Goal: Find specific page/section: Find specific page/section

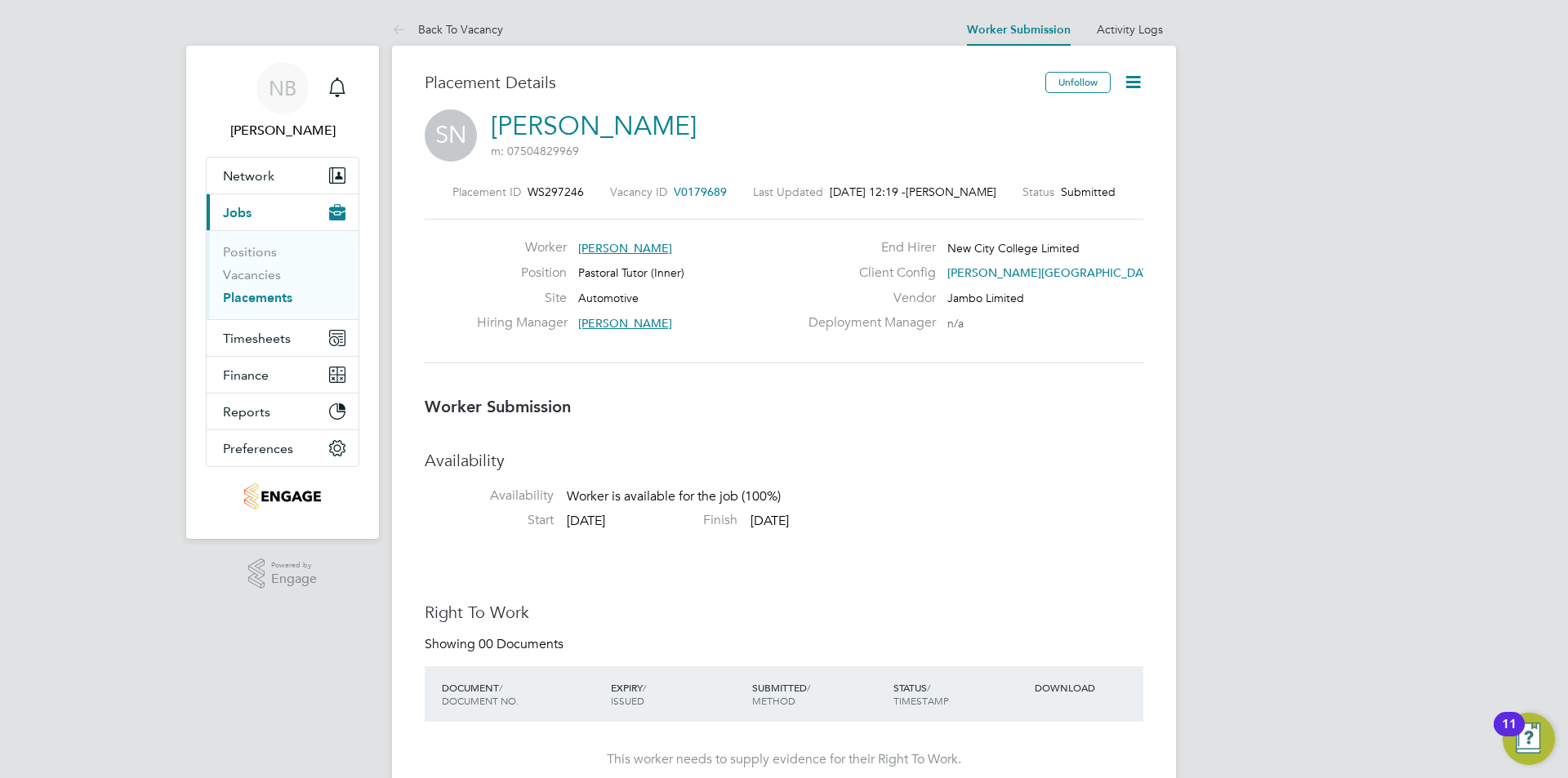
click at [979, 270] on span "[PERSON_NAME][GEOGRAPHIC_DATA]" at bounding box center [1052, 273] width 212 height 15
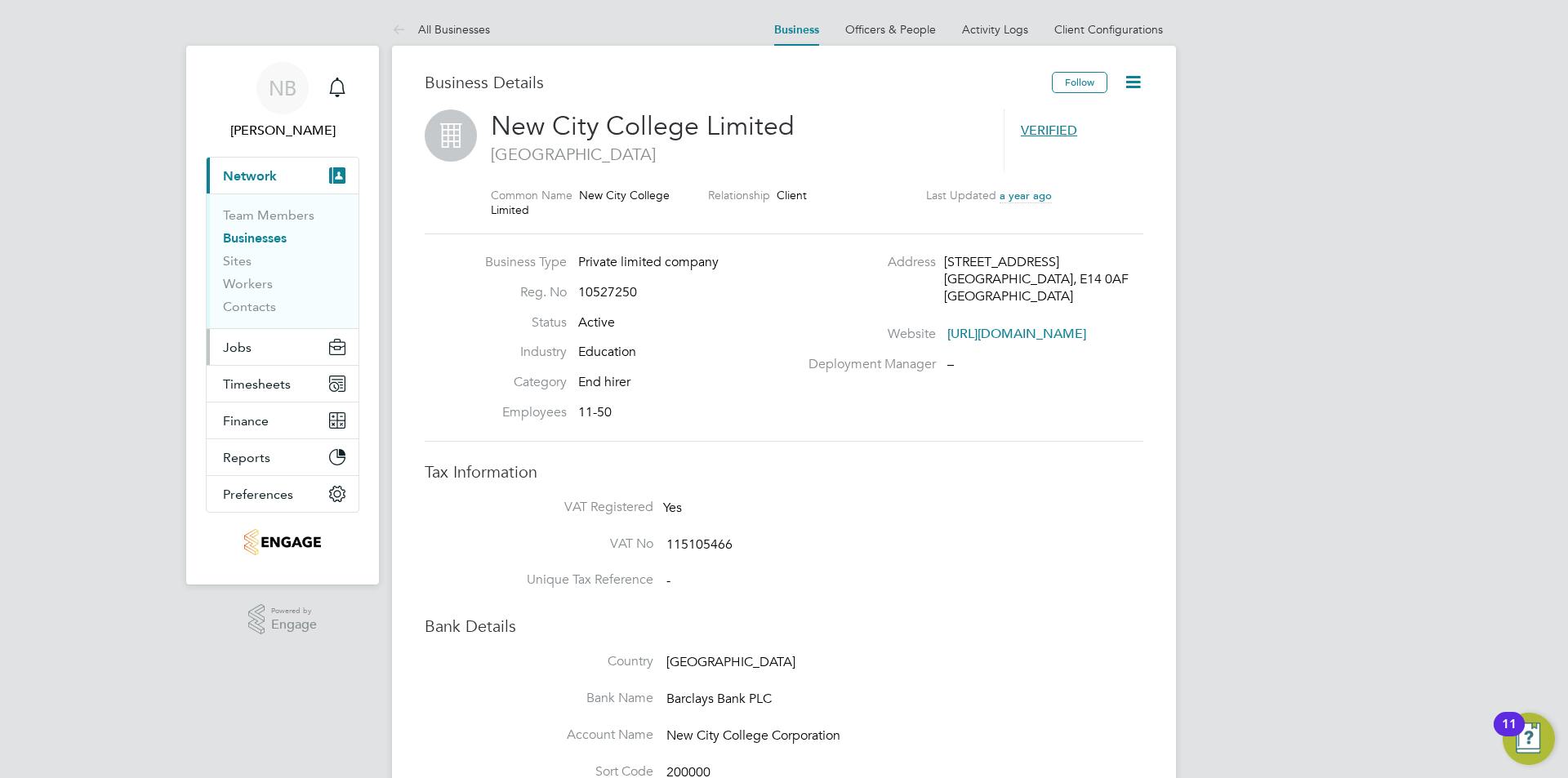
click at [254, 348] on button "Jobs" at bounding box center [282, 347] width 152 height 36
click at [248, 343] on span "Jobs" at bounding box center [237, 348] width 28 height 16
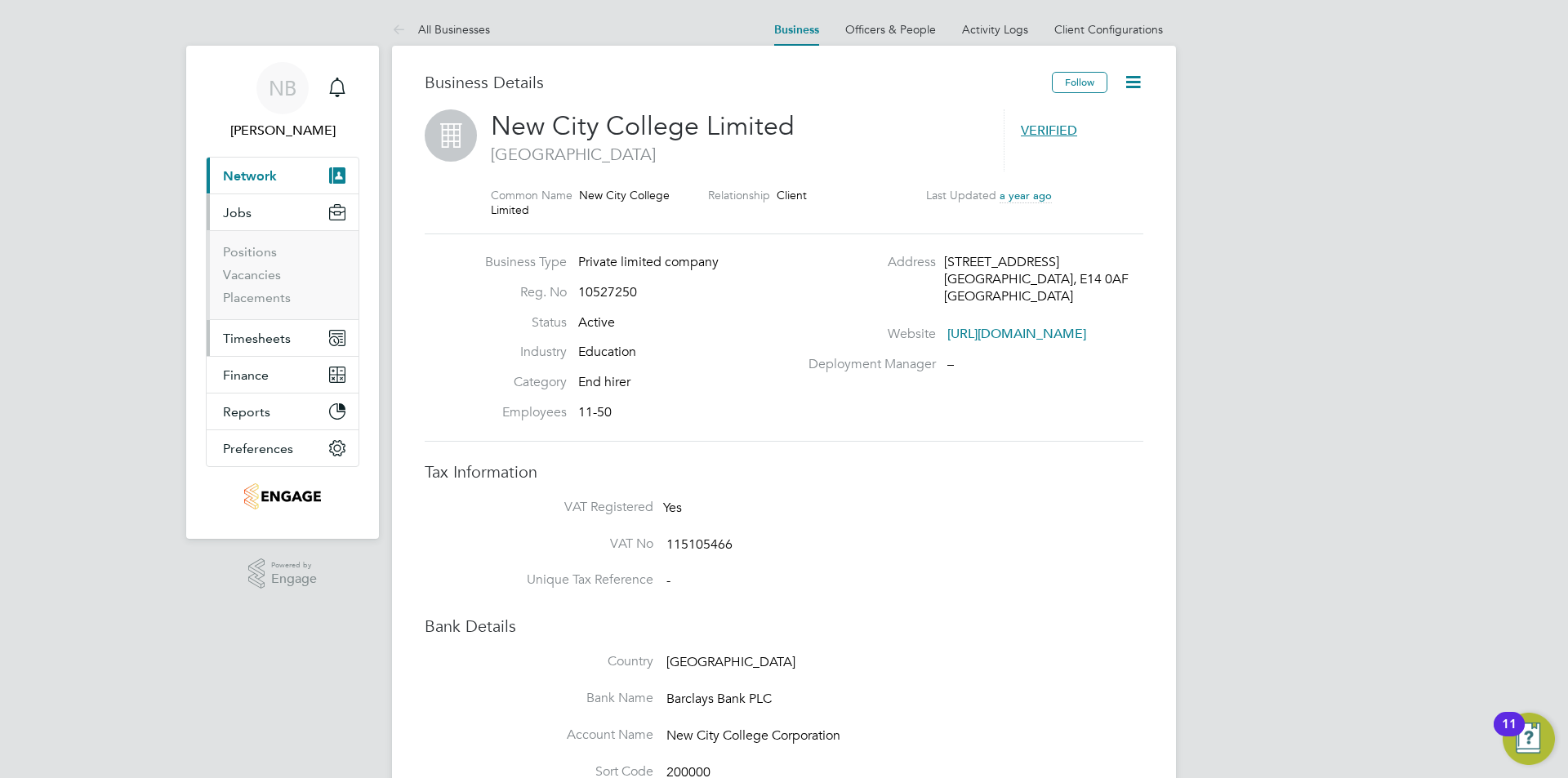
click at [337, 343] on icon "Main navigation" at bounding box center [334, 341] width 8 height 8
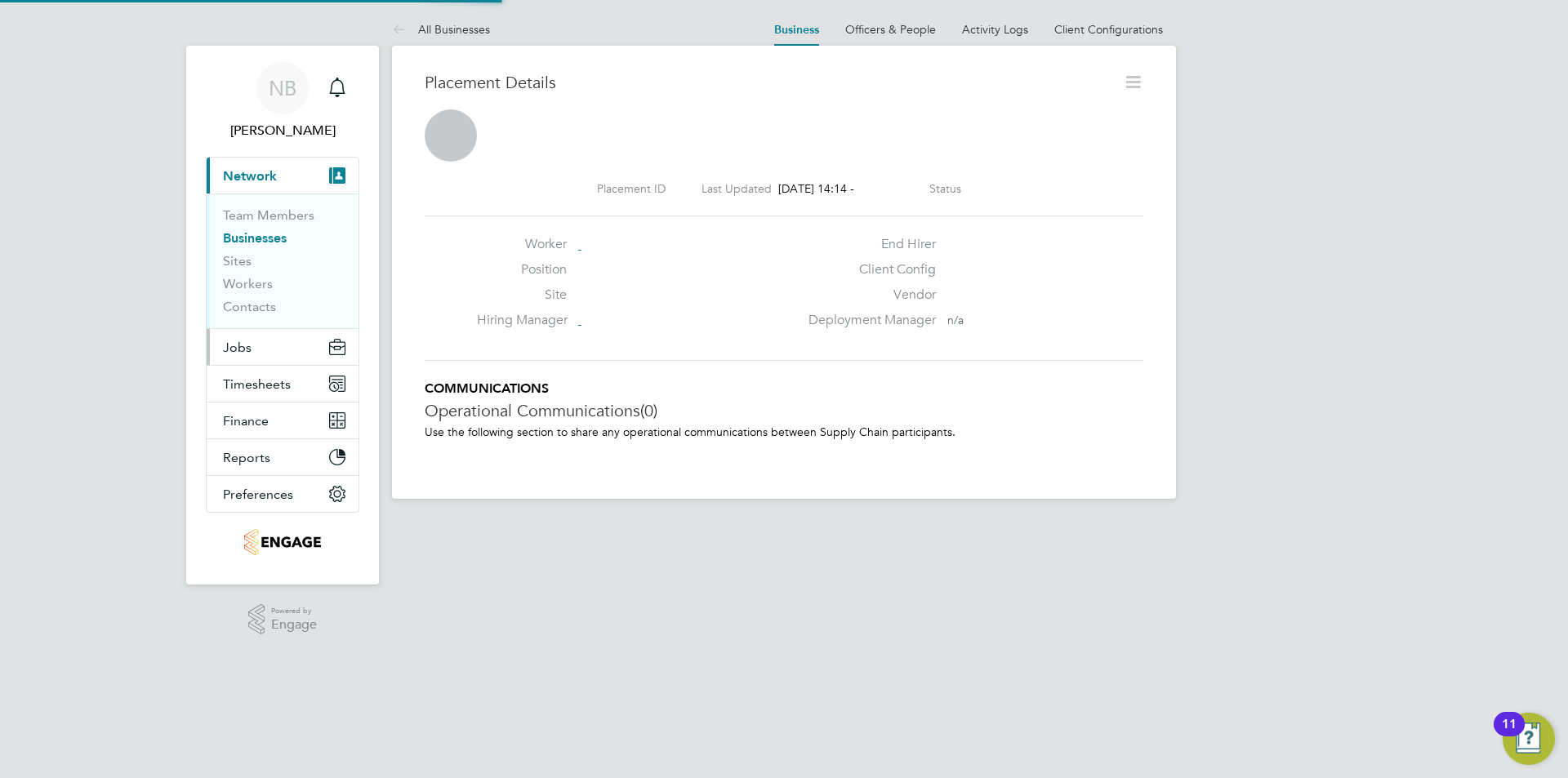
scroll to position [8, 8]
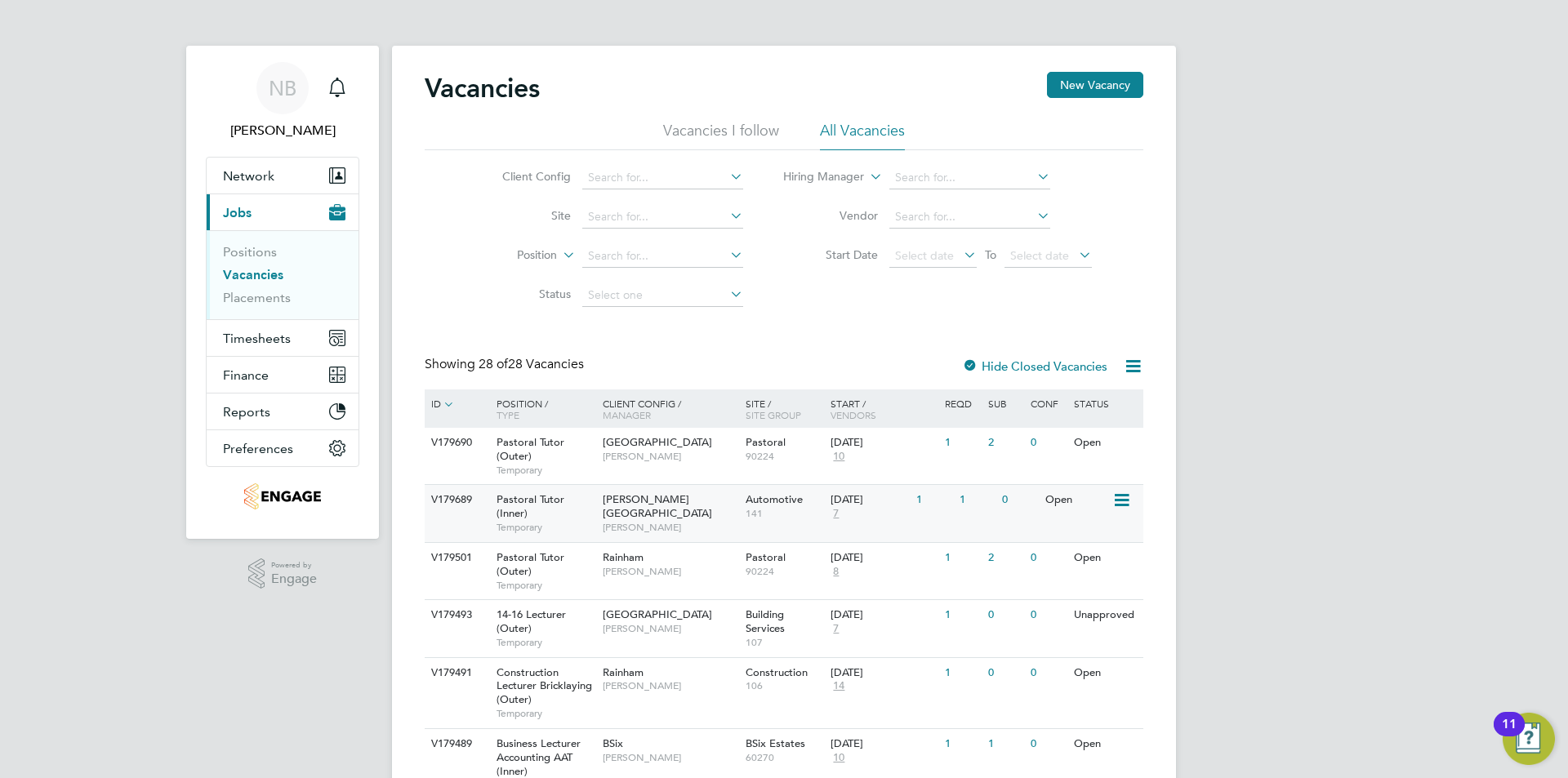
click at [578, 500] on div "Pastoral Tutor (Inner) Temporary" at bounding box center [541, 513] width 115 height 56
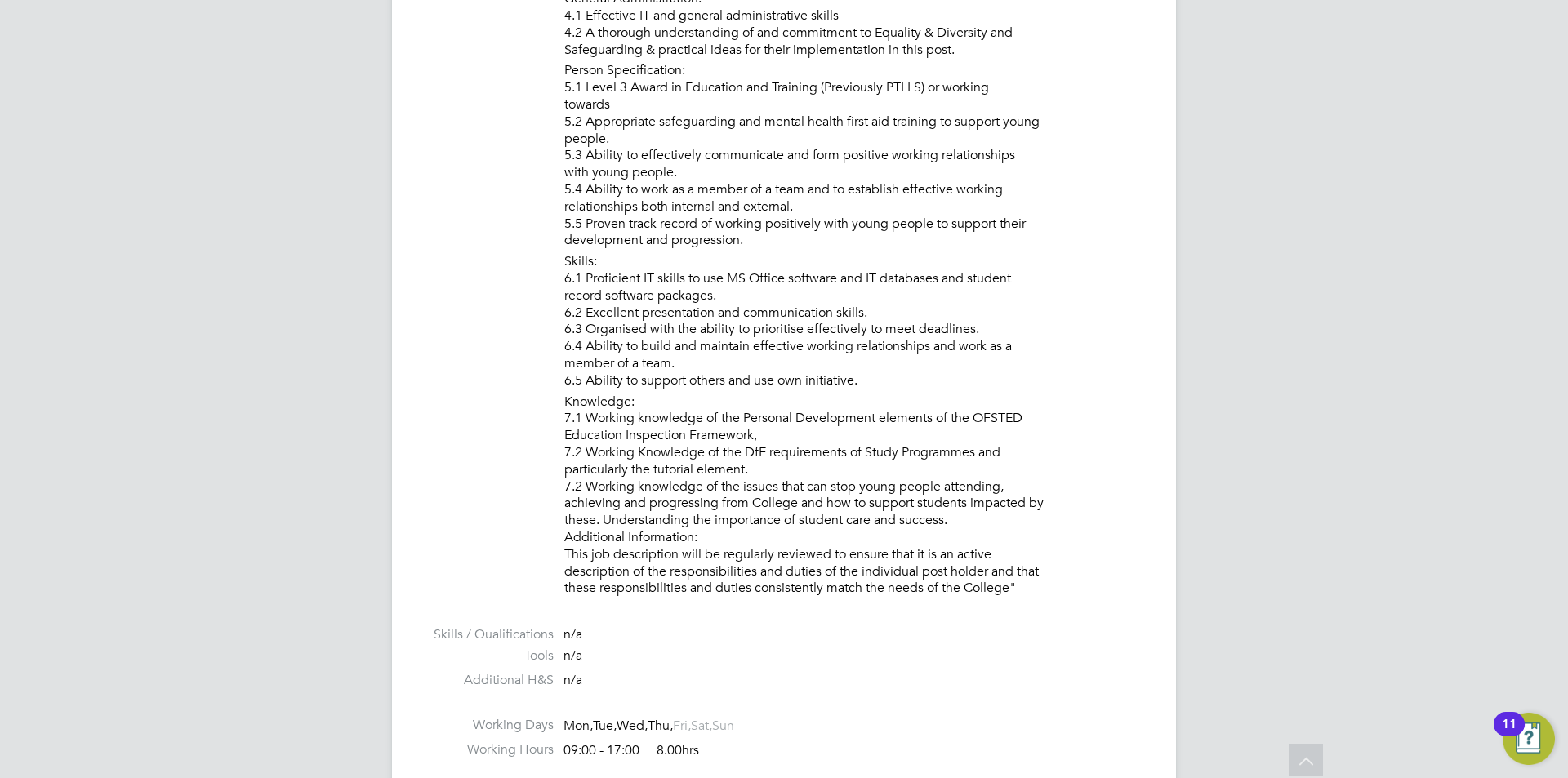
scroll to position [1564, 0]
